Goal: Information Seeking & Learning: Find specific fact

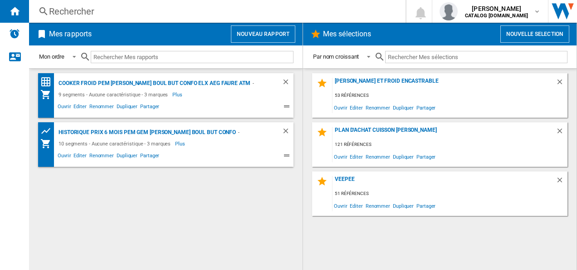
click at [201, 23] on div "Mes rapports Nouveau rapport" at bounding box center [166, 34] width 274 height 23
click at [142, 17] on div "Rechercher" at bounding box center [215, 11] width 333 height 13
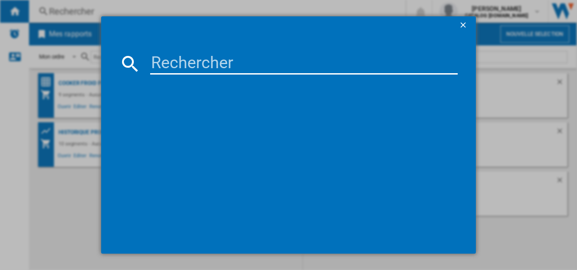
click at [147, 11] on div at bounding box center [288, 135] width 577 height 270
click at [176, 67] on input at bounding box center [304, 64] width 308 height 22
click at [184, 62] on input at bounding box center [304, 64] width 308 height 22
paste input "EFF90563OX"
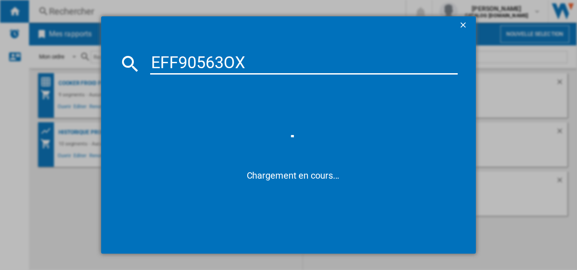
type input "EFF90563OX"
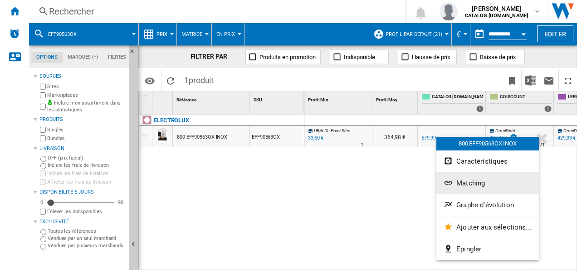
click at [480, 183] on span "Matching" at bounding box center [471, 183] width 29 height 8
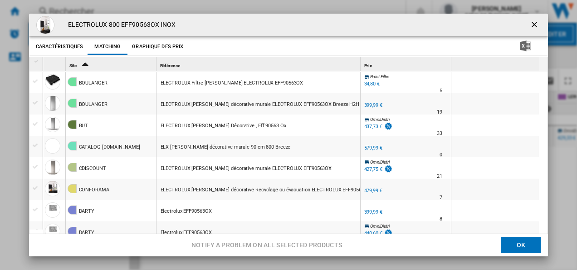
click at [370, 104] on div "399,99 €" at bounding box center [374, 105] width 18 height 6
click at [534, 27] on ng-md-icon "getI18NText('BUTTONS.CLOSE_DIALOG')" at bounding box center [535, 25] width 11 height 11
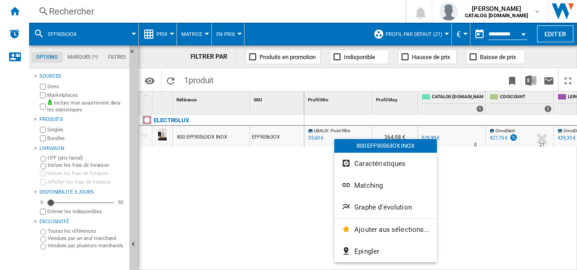
drag, startPoint x: 393, startPoint y: 135, endPoint x: 446, endPoint y: 133, distance: 53.1
click at [446, 132] on div at bounding box center [288, 135] width 577 height 270
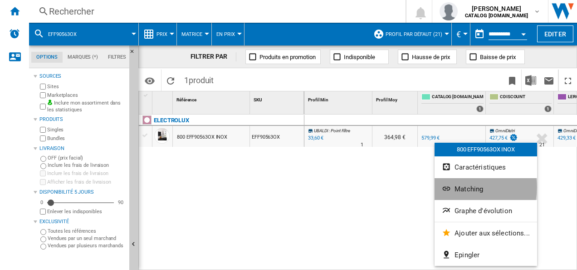
drag, startPoint x: 432, startPoint y: 136, endPoint x: 462, endPoint y: 187, distance: 58.8
click at [462, 187] on span "Matching" at bounding box center [469, 189] width 29 height 8
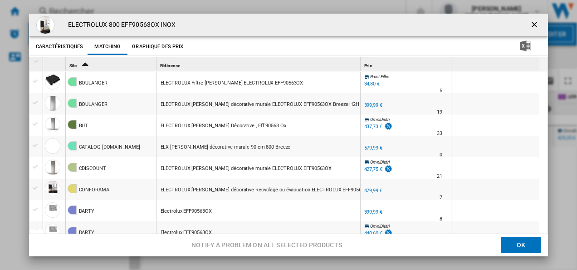
click at [530, 25] on ng-md-icon "getI18NText('BUTTONS.CLOSE_DIALOG')" at bounding box center [535, 25] width 11 height 11
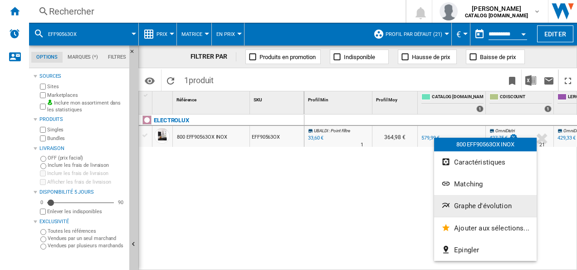
click at [478, 205] on span "Graphe d'évolution" at bounding box center [483, 206] width 58 height 8
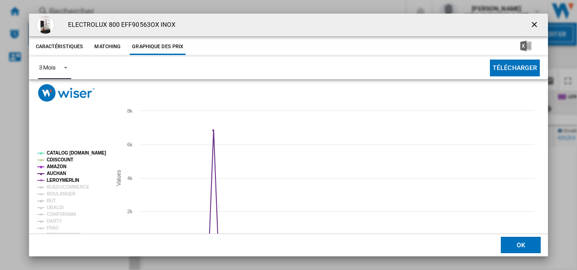
click at [62, 70] on span "Product popup" at bounding box center [63, 67] width 11 height 8
click at [58, 86] on md-option "6 Mois" at bounding box center [62, 90] width 62 height 22
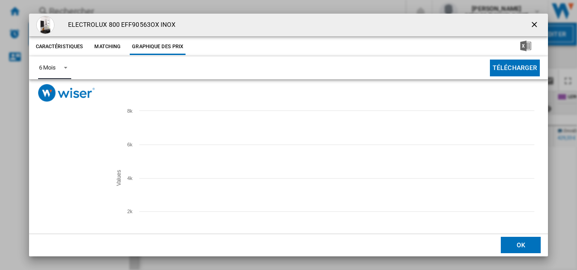
click at [69, 153] on tspan "CATALOG [DOMAIN_NAME]" at bounding box center [76, 152] width 59 height 5
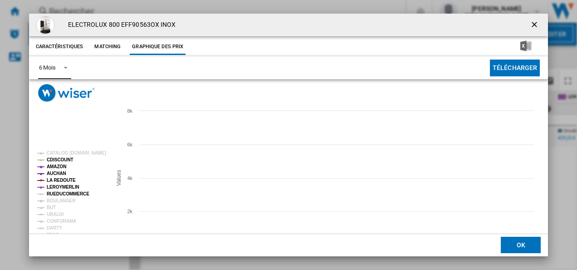
click at [58, 199] on tspan "BOULANGER" at bounding box center [61, 200] width 29 height 5
click at [59, 161] on tspan "CDISCOUNT" at bounding box center [60, 159] width 27 height 5
click at [59, 168] on tspan "AMAZON" at bounding box center [57, 166] width 20 height 5
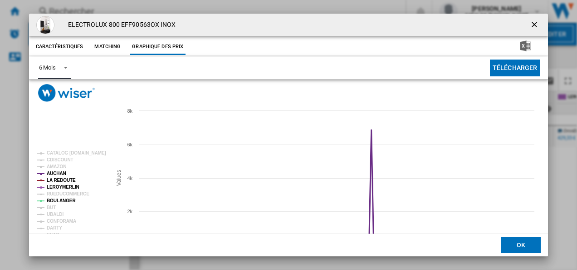
click at [58, 173] on tspan "AUCHAN" at bounding box center [57, 173] width 20 height 5
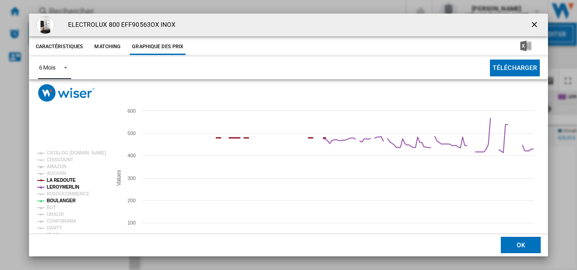
drag, startPoint x: 57, startPoint y: 180, endPoint x: 58, endPoint y: 184, distance: 4.6
click at [57, 180] on tspan "LA REDOUTE" at bounding box center [61, 179] width 29 height 5
click at [58, 187] on tspan "LEROYMERLIN" at bounding box center [63, 186] width 33 height 5
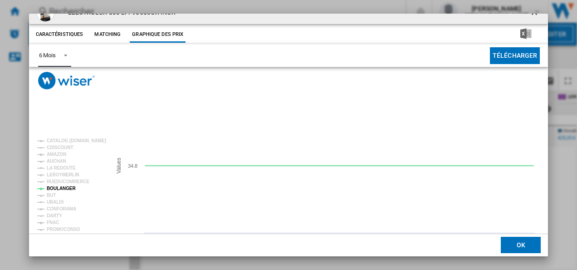
scroll to position [45, 0]
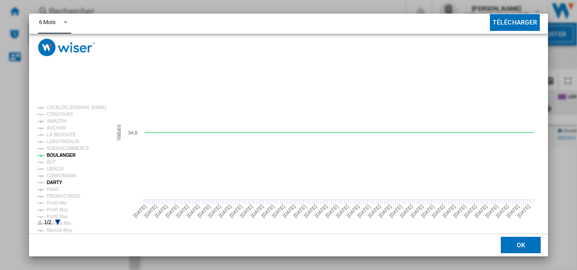
click at [58, 182] on tspan "DARTY" at bounding box center [54, 182] width 15 height 5
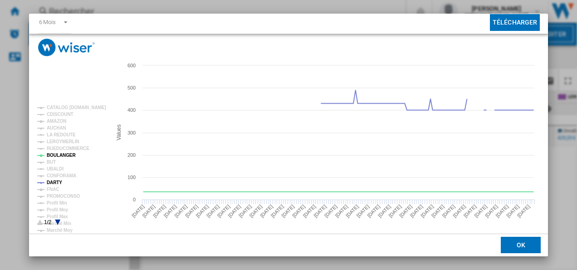
click at [527, 244] on button "OK" at bounding box center [521, 245] width 40 height 16
